Goal: Information Seeking & Learning: Learn about a topic

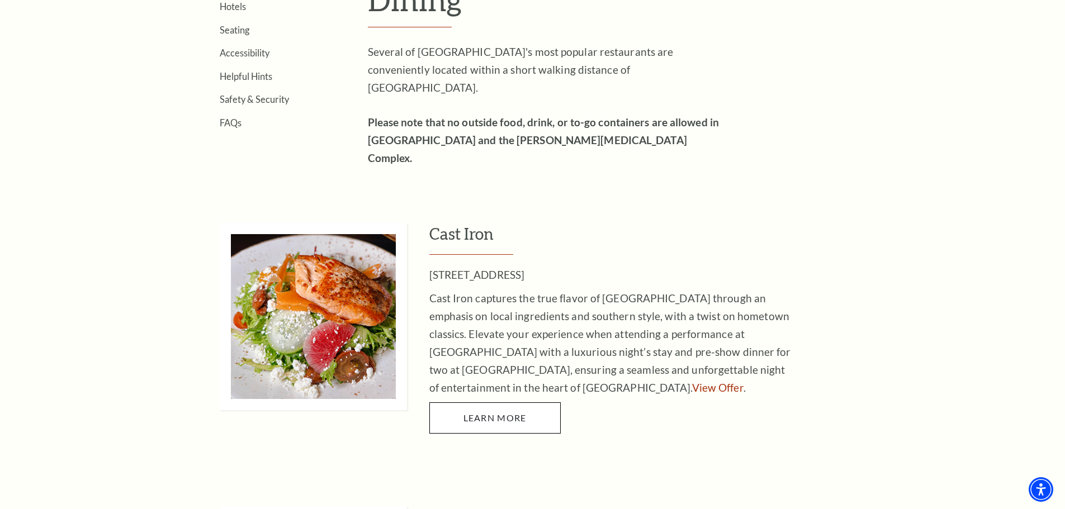
scroll to position [566, 0]
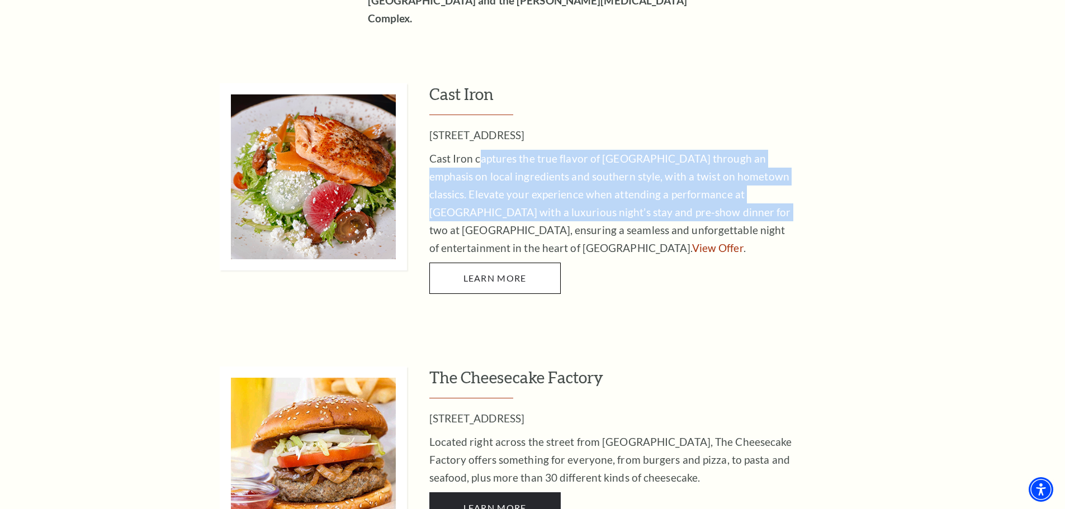
drag, startPoint x: 480, startPoint y: 126, endPoint x: 669, endPoint y: 173, distance: 194.6
click at [669, 173] on p "Cast Iron captures the true flavor of [GEOGRAPHIC_DATA] through an emphasis on …" at bounding box center [610, 203] width 363 height 107
click at [669, 175] on p "Cast Iron captures the true flavor of [GEOGRAPHIC_DATA] through an emphasis on …" at bounding box center [610, 203] width 363 height 107
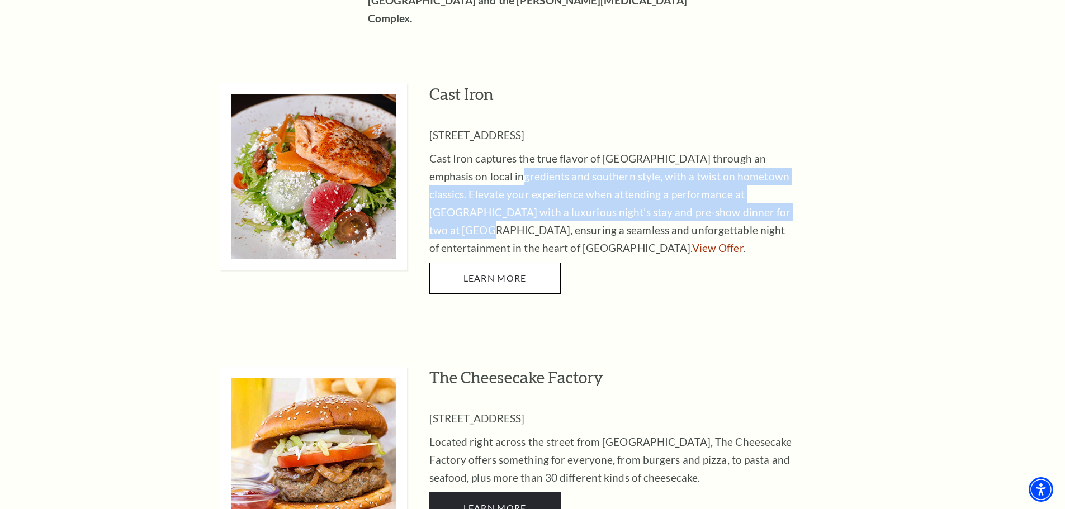
drag, startPoint x: 727, startPoint y: 181, endPoint x: 473, endPoint y: 139, distance: 257.8
click at [473, 150] on p "Cast Iron captures the true flavor of [GEOGRAPHIC_DATA] through an emphasis on …" at bounding box center [610, 203] width 363 height 107
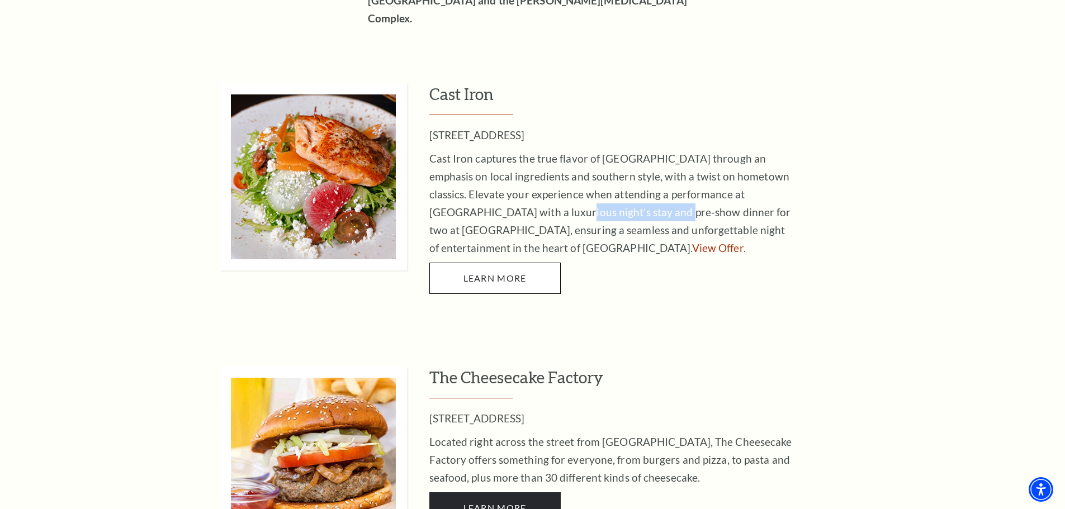
drag, startPoint x: 473, startPoint y: 170, endPoint x: 580, endPoint y: 179, distance: 107.1
click at [580, 179] on p "Cast Iron captures the true flavor of [GEOGRAPHIC_DATA] through an emphasis on …" at bounding box center [610, 203] width 363 height 107
click at [581, 179] on p "Cast Iron captures the true flavor of [GEOGRAPHIC_DATA] through an emphasis on …" at bounding box center [610, 203] width 363 height 107
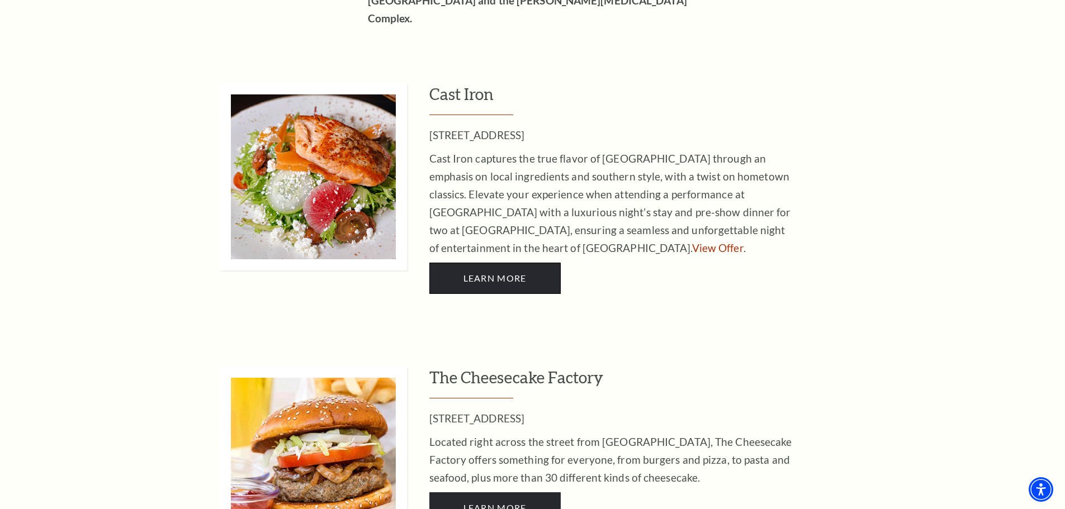
click at [490, 263] on link "LEARN MORE" at bounding box center [494, 278] width 131 height 31
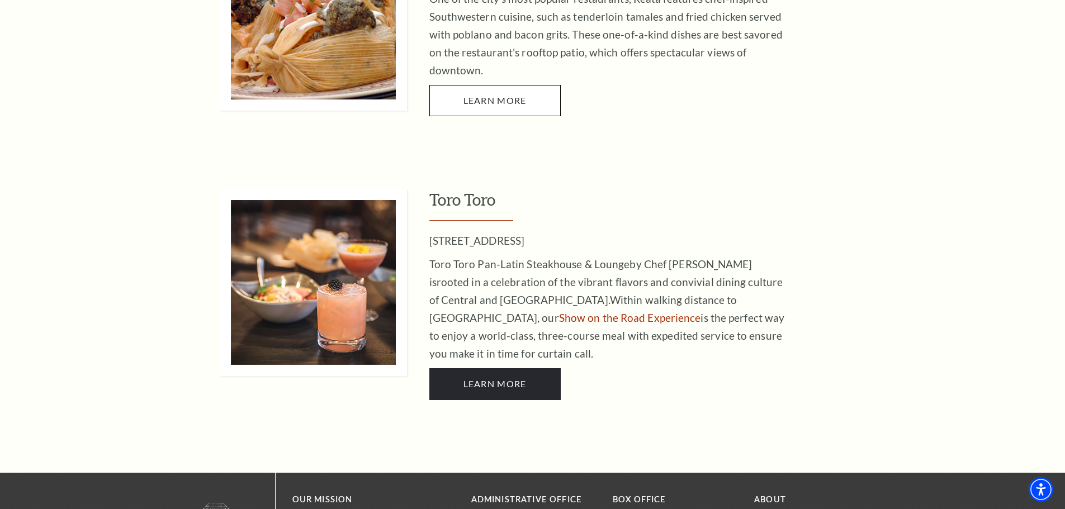
scroll to position [2404, 0]
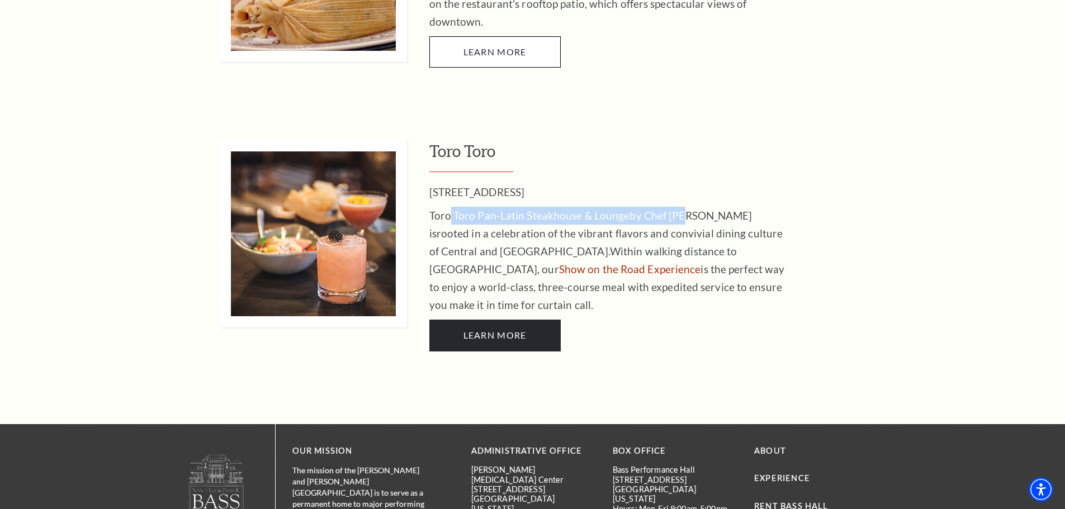
drag, startPoint x: 448, startPoint y: 173, endPoint x: 677, endPoint y: 179, distance: 229.3
click at [677, 207] on p "Toro Toro Pan-Latin Steakhouse & Lounge by Chef [PERSON_NAME] is rooted in a ce…" at bounding box center [610, 260] width 363 height 107
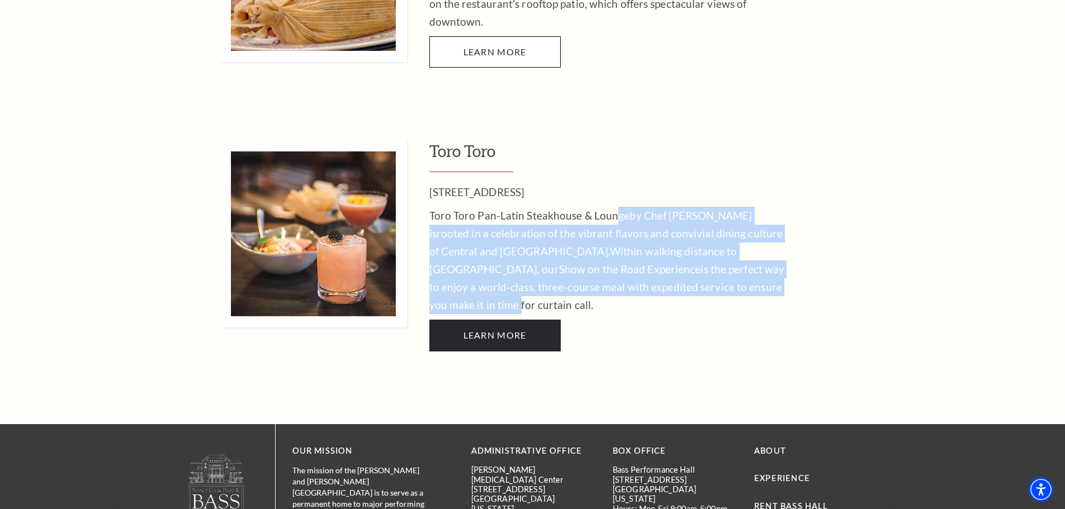
drag, startPoint x: 669, startPoint y: 251, endPoint x: 610, endPoint y: 179, distance: 92.2
click at [610, 207] on p "Toro Toro Pan-Latin Steakhouse & Lounge by Chef [PERSON_NAME] is rooted in a ce…" at bounding box center [610, 260] width 363 height 107
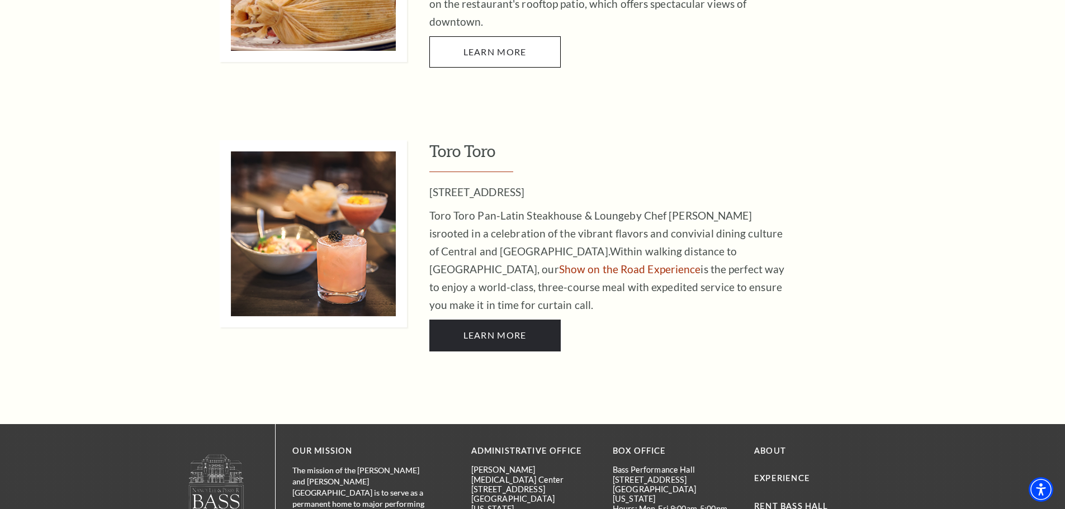
click at [601, 207] on p "Toro Toro Pan-Latin Steakhouse & Lounge by Chef [PERSON_NAME] is rooted in a ce…" at bounding box center [610, 260] width 363 height 107
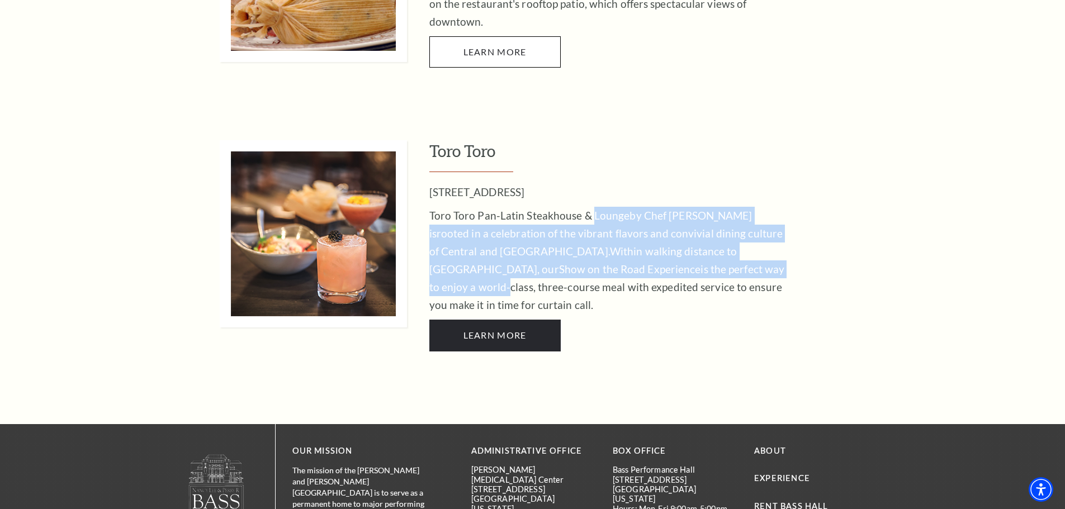
drag, startPoint x: 629, startPoint y: 203, endPoint x: 666, endPoint y: 239, distance: 51.4
click at [662, 237] on p "Toro Toro Pan-Latin Steakhouse & Lounge by Chef [PERSON_NAME] is rooted in a ce…" at bounding box center [610, 260] width 363 height 107
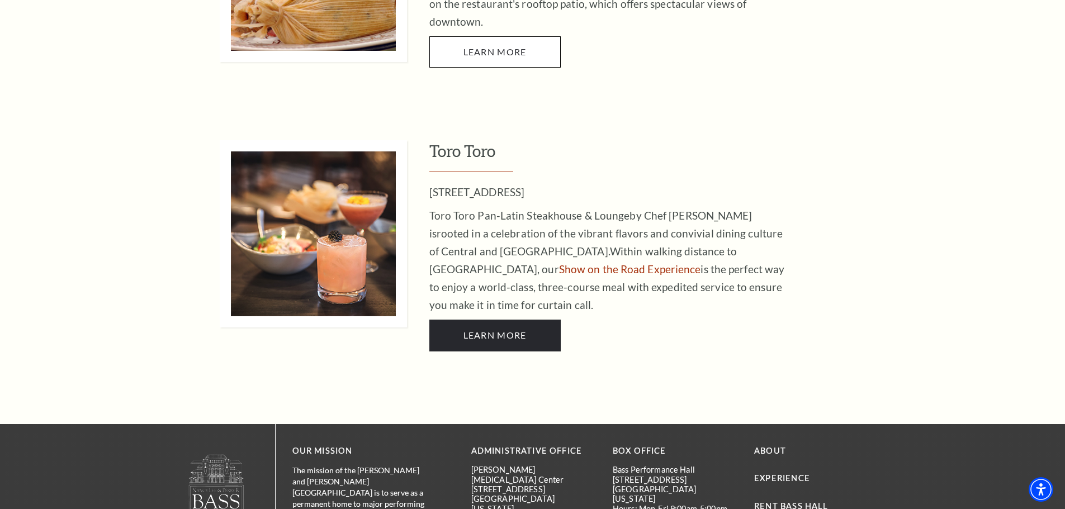
click at [676, 248] on span "Within walking distance to [GEOGRAPHIC_DATA], our Show on the Road Experience i…" at bounding box center [607, 278] width 356 height 67
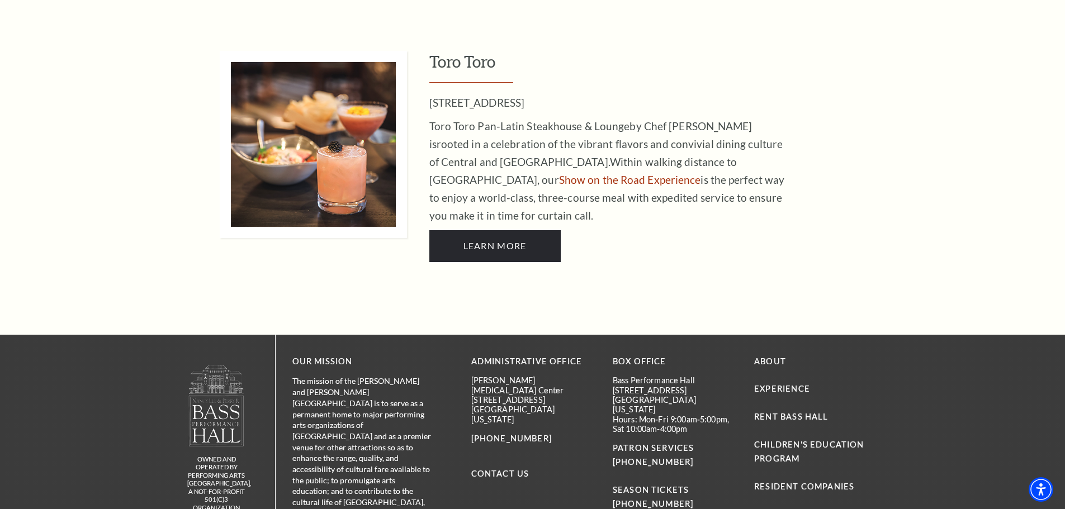
scroll to position [2546, 0]
